Goal: Check status: Check status

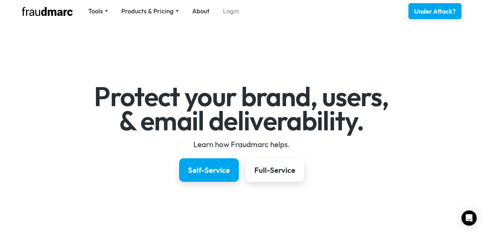
click at [231, 11] on link "Login" at bounding box center [231, 11] width 16 height 9
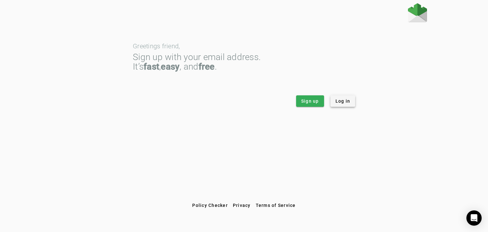
click at [341, 103] on span "Log in" at bounding box center [342, 101] width 15 height 6
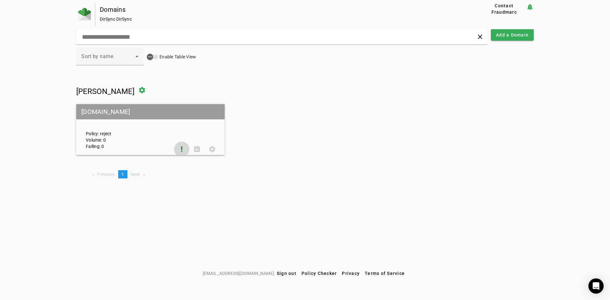
click at [182, 151] on span at bounding box center [181, 149] width 15 height 15
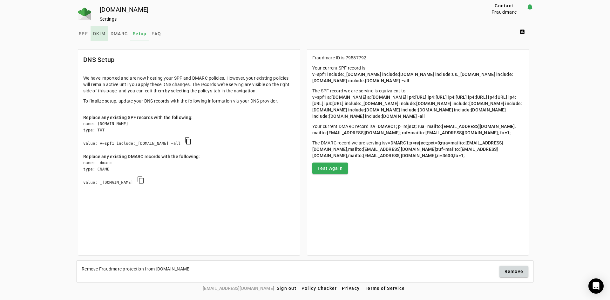
click at [101, 34] on span "DKIM" at bounding box center [99, 33] width 12 height 4
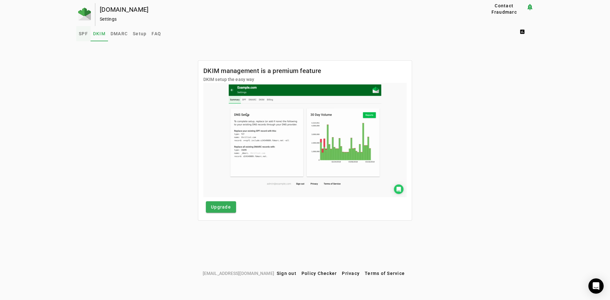
click at [84, 34] on span "SPF" at bounding box center [83, 33] width 9 height 4
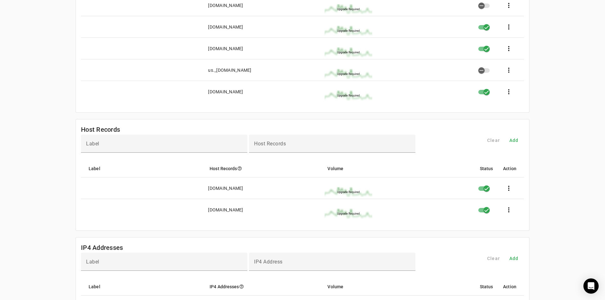
scroll to position [286, 0]
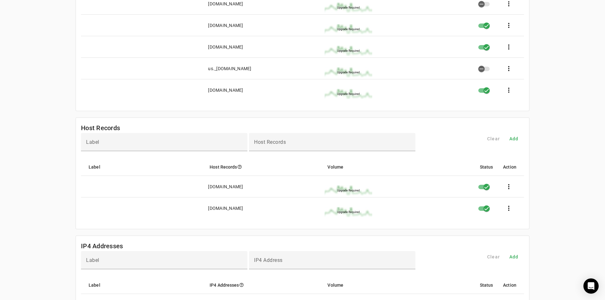
click at [219, 212] on div "verifi.com" at bounding box center [225, 208] width 35 height 6
click at [488, 209] on div "pahowhofcu.org Settings Contact Fraudmarc notification_important Settings SPF D…" at bounding box center [302, 210] width 605 height 987
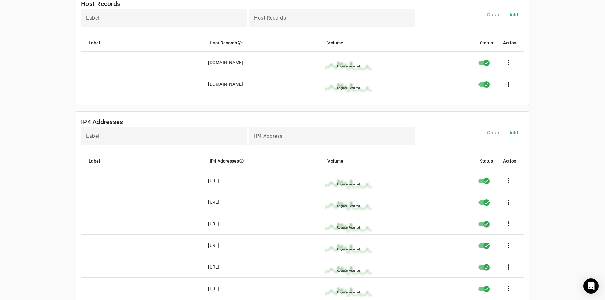
scroll to position [360, 0]
